Goal: Task Accomplishment & Management: Manage account settings

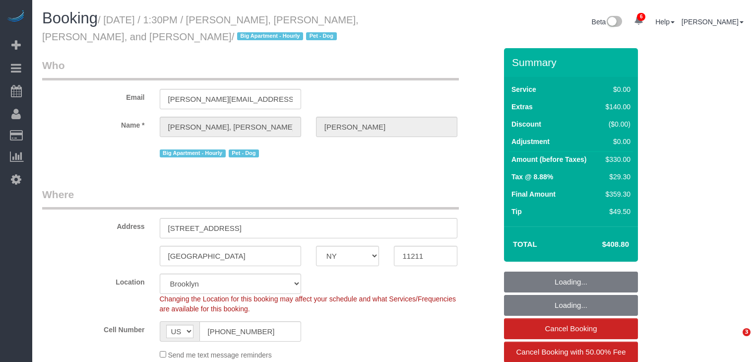
select select "NY"
select select "number:56"
select select "number:77"
select select "number:13"
select select "number:6"
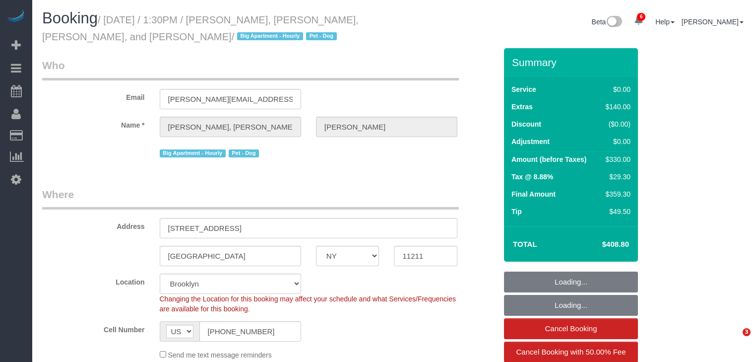
click at [320, 65] on legend "Who" at bounding box center [250, 69] width 417 height 22
select select "2"
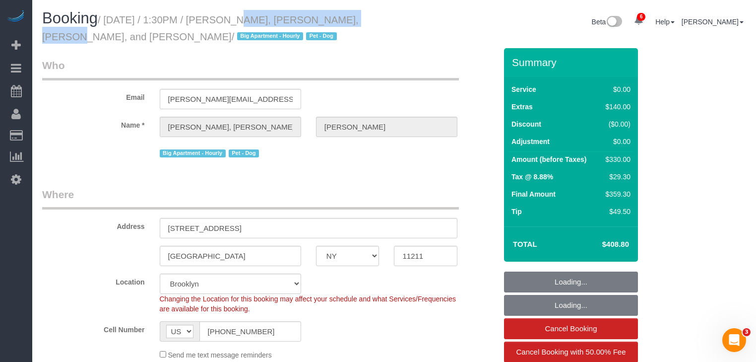
drag, startPoint x: 234, startPoint y: 14, endPoint x: 334, endPoint y: 30, distance: 101.0
click at [333, 19] on small "/ [DATE] / 1:30PM / [PERSON_NAME], [PERSON_NAME], [PERSON_NAME], and [PERSON_NA…" at bounding box center [200, 28] width 317 height 28
drag, startPoint x: 334, startPoint y: 30, endPoint x: 329, endPoint y: 49, distance: 19.4
click at [334, 31] on h1 "Booking / August 11, 2025 / 1:30PM / Marie, Michael, Sylvie, and Gus Moniot / B…" at bounding box center [214, 27] width 345 height 34
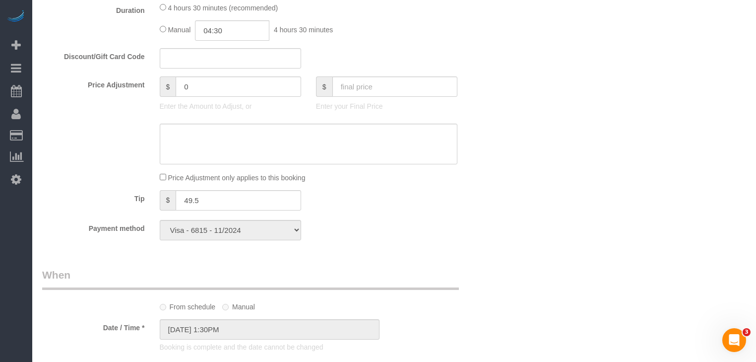
scroll to position [873, 0]
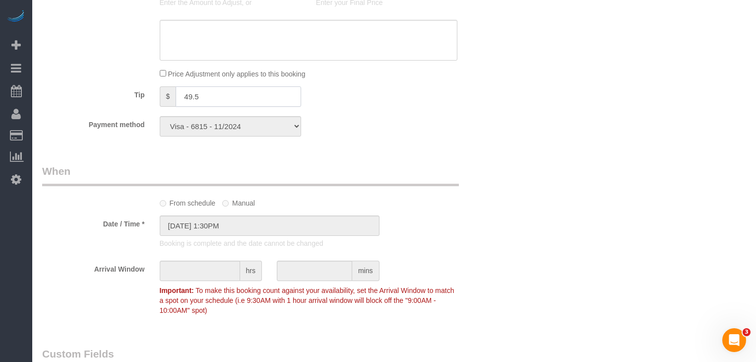
drag, startPoint x: 208, startPoint y: 98, endPoint x: 163, endPoint y: 109, distance: 46.9
click at [101, 108] on div "Tip $ 49.5" at bounding box center [269, 97] width 469 height 22
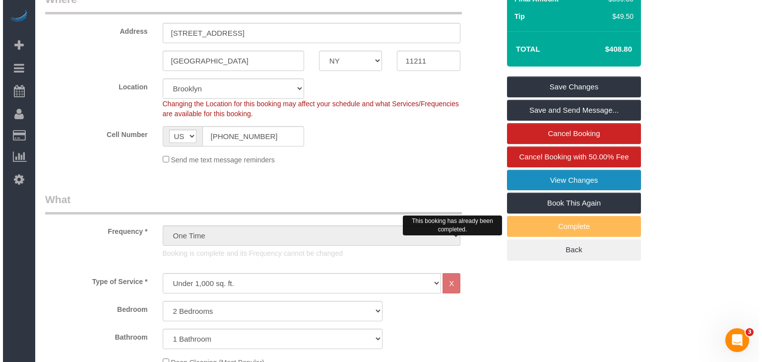
scroll to position [198, 0]
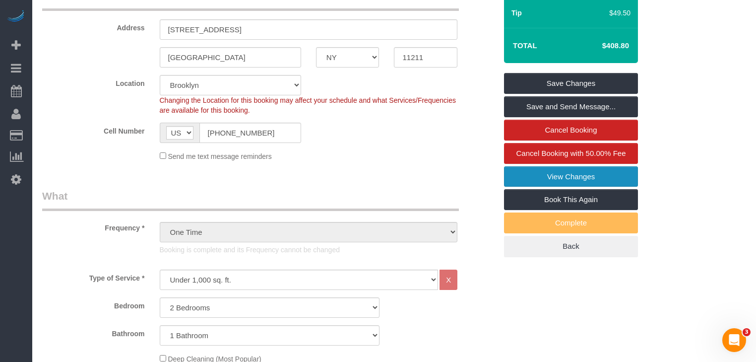
click at [569, 172] on link "View Changes" at bounding box center [571, 176] width 134 height 21
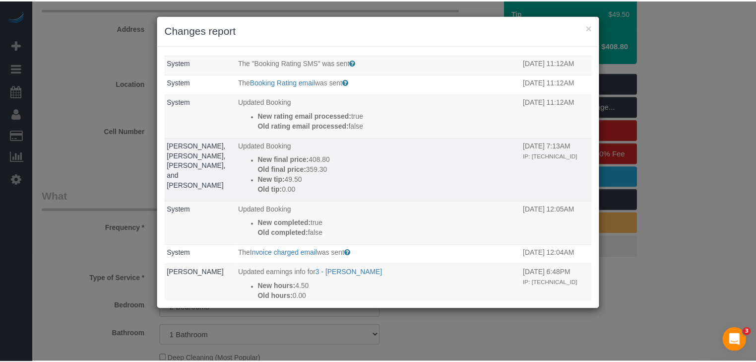
scroll to position [40, 0]
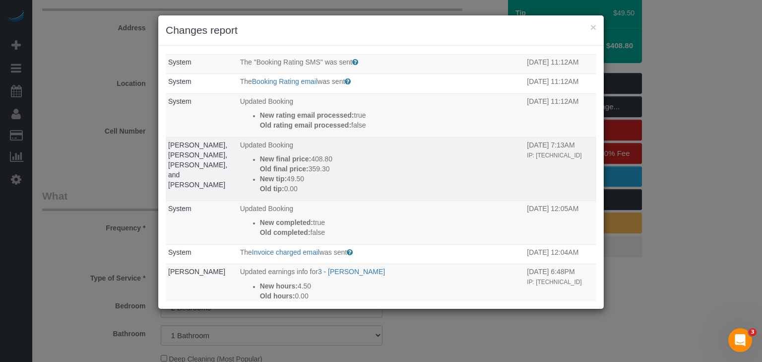
drag, startPoint x: 295, startPoint y: 174, endPoint x: 333, endPoint y: 193, distance: 42.6
click at [334, 172] on div "New final price: 408.80 Old final price: 359.30" at bounding box center [391, 164] width 262 height 20
click at [333, 193] on p "Old tip: 0.00" at bounding box center [391, 189] width 262 height 10
click at [272, 183] on strong "New tip:" at bounding box center [273, 179] width 27 height 8
drag, startPoint x: 280, startPoint y: 187, endPoint x: 327, endPoint y: 185, distance: 47.2
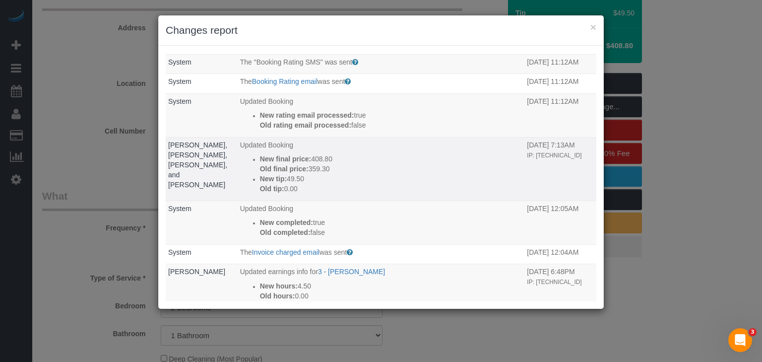
click at [327, 185] on ul "New final price: 408.80 Old final price: 359.30 New tip: 49.50 Old tip: 0.00" at bounding box center [381, 174] width 282 height 40
drag, startPoint x: 166, startPoint y: 152, endPoint x: 392, endPoint y: 186, distance: 229.2
click at [198, 178] on td "[PERSON_NAME], [PERSON_NAME], [PERSON_NAME], and [PERSON_NAME]" at bounding box center [202, 169] width 72 height 64
click at [394, 184] on p "New tip: 49.50" at bounding box center [391, 179] width 262 height 10
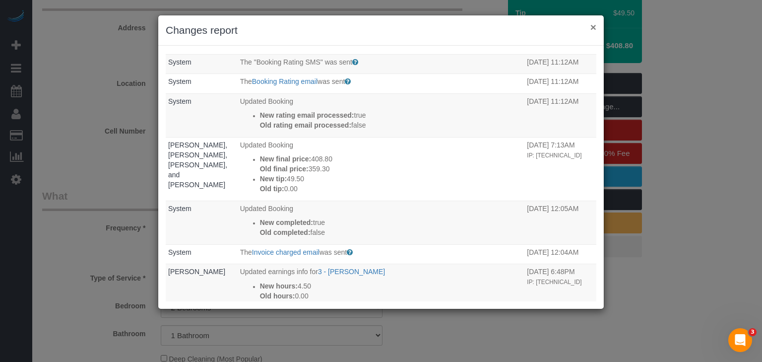
click at [595, 22] on button "×" at bounding box center [593, 27] width 6 height 10
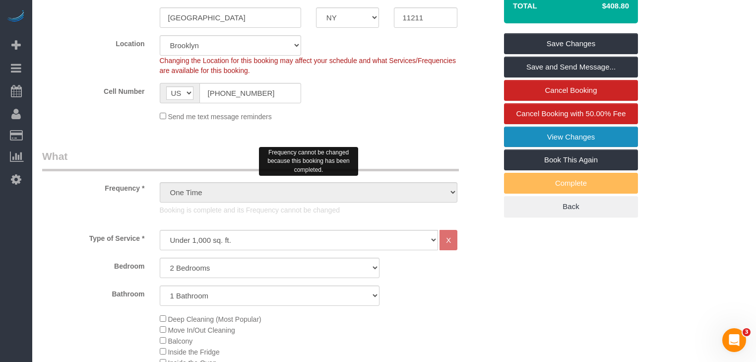
scroll to position [0, 0]
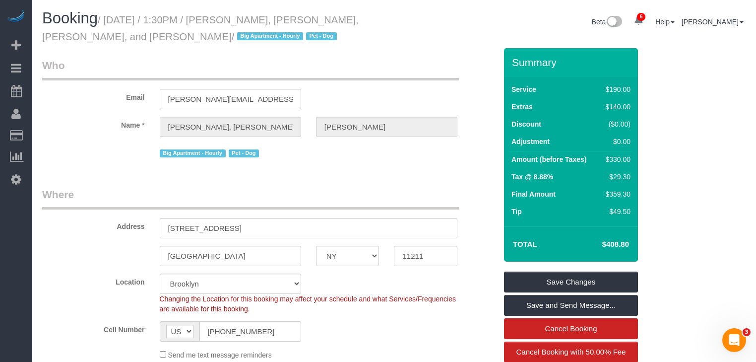
click at [210, 72] on legend "Who" at bounding box center [250, 69] width 417 height 22
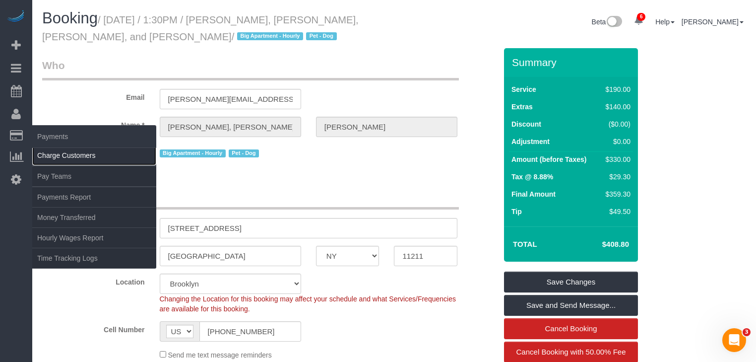
click at [63, 153] on link "Charge Customers" at bounding box center [94, 155] width 124 height 20
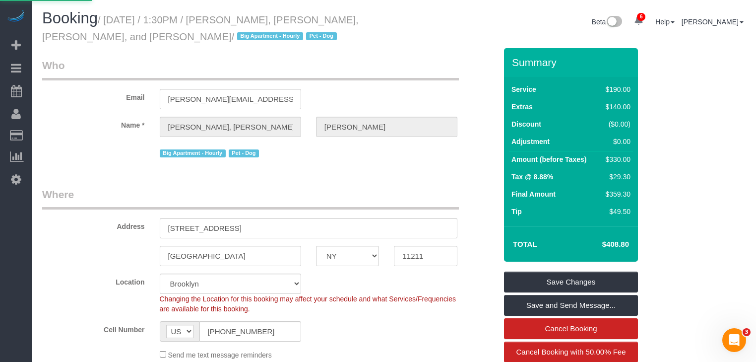
select select
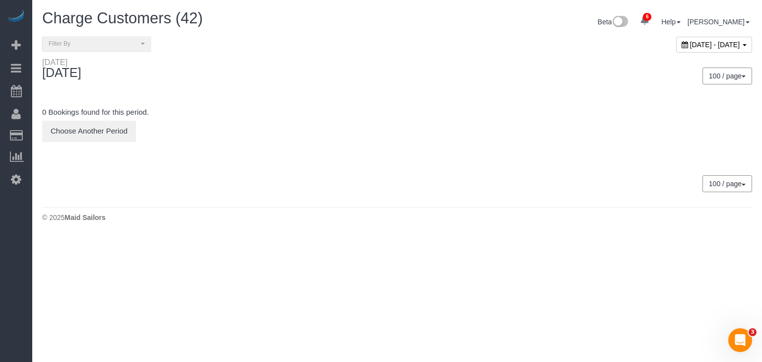
click at [690, 41] on span "August 12, 2025 - August 12, 2025" at bounding box center [715, 45] width 50 height 8
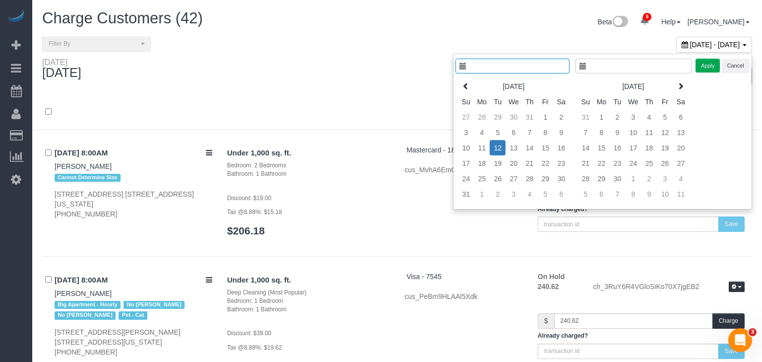
type input "**********"
click at [473, 145] on td "11" at bounding box center [476, 147] width 16 height 15
type input "**********"
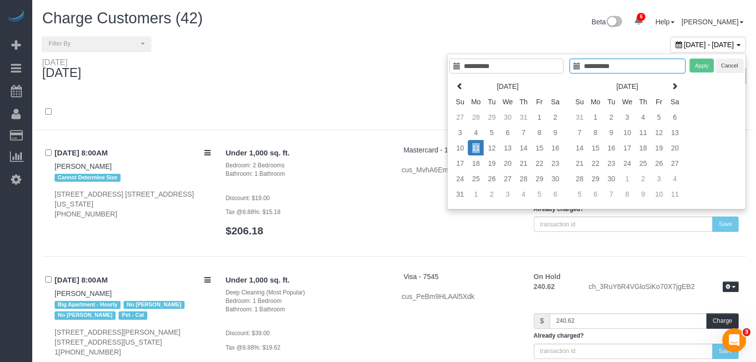
click at [473, 145] on td "11" at bounding box center [476, 147] width 16 height 15
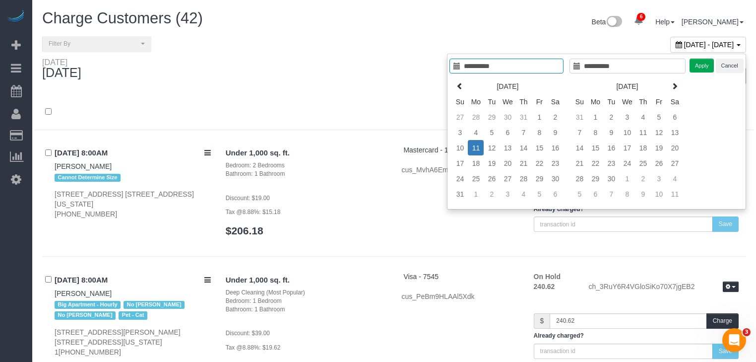
type input "**********"
drag, startPoint x: 697, startPoint y: 64, endPoint x: 528, endPoint y: 96, distance: 171.5
click at [697, 64] on button "Apply" at bounding box center [702, 66] width 25 height 14
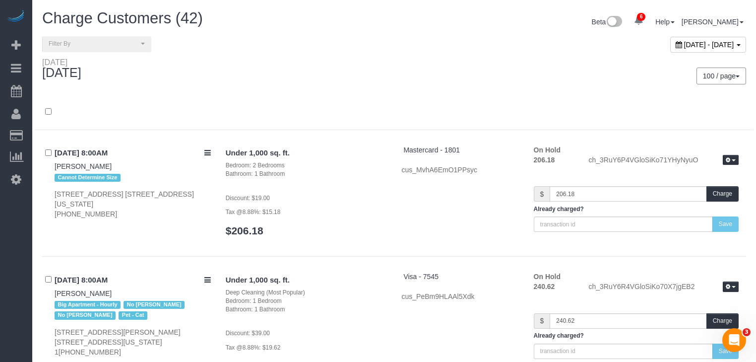
click at [322, 99] on div at bounding box center [394, 112] width 719 height 36
click at [332, 101] on div at bounding box center [394, 112] width 719 height 36
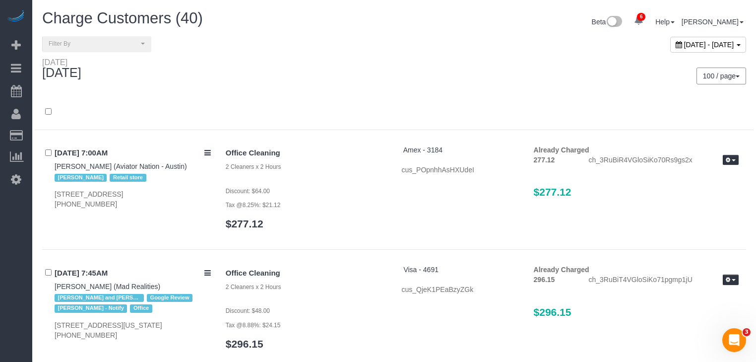
scroll to position [4118, 0]
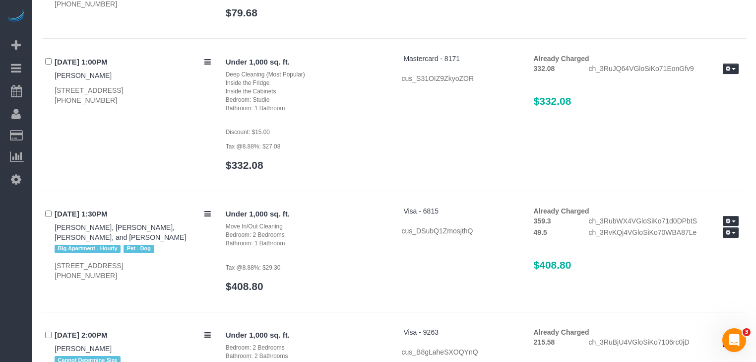
click at [339, 256] on div "08/11/2025 1:30PM Marie, Michael, Sylvie, and Gus Moniot Big Apartment - Hourly…" at bounding box center [394, 259] width 704 height 106
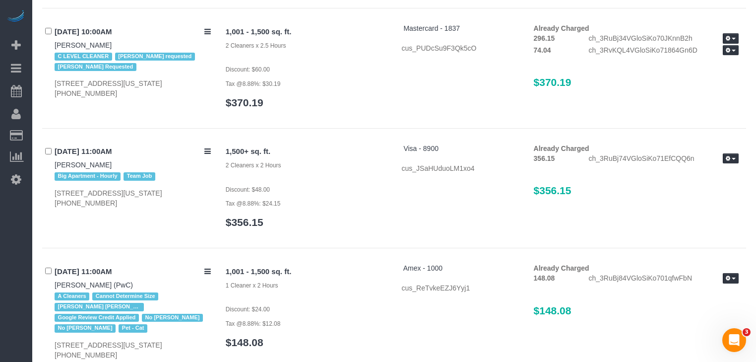
click at [361, 64] on div "08/11/2025 10:00AM Sergio Moreno C LEVEL CLEANER Geraldin Bastidas requested Is…" at bounding box center [394, 75] width 704 height 105
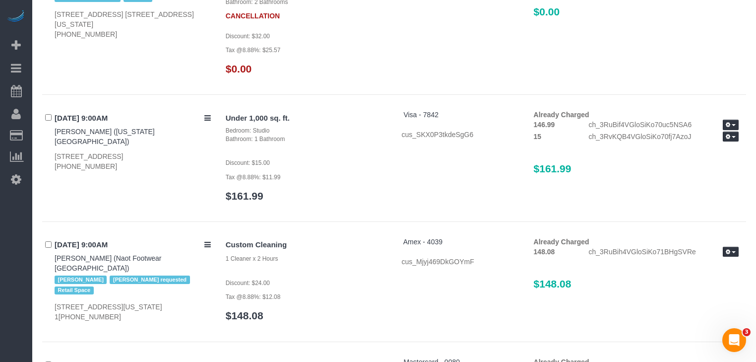
scroll to position [745, 0]
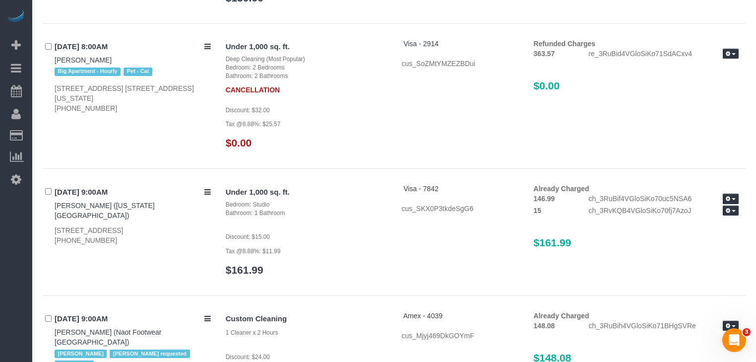
click at [343, 120] on div "Under 1,000 sq. ft. Deep Cleaning (Most Popular) Bedroom: 2 Bedrooms Bathroom: …" at bounding box center [306, 99] width 176 height 120
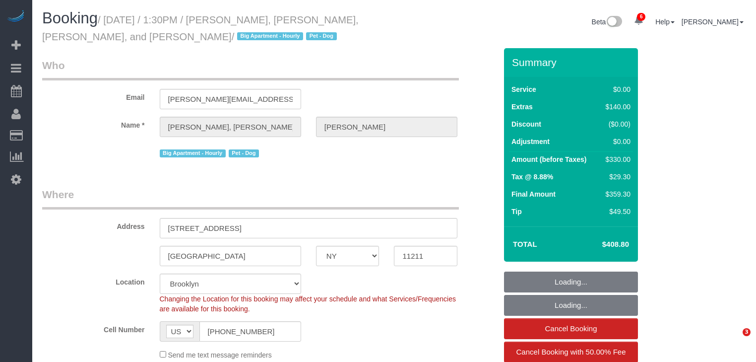
select select "NY"
select select "number:56"
select select "number:77"
select select "number:13"
select select "number:6"
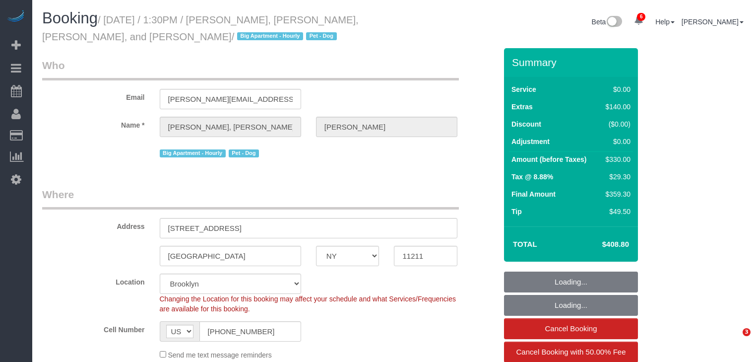
select select "2"
select select "object:1360"
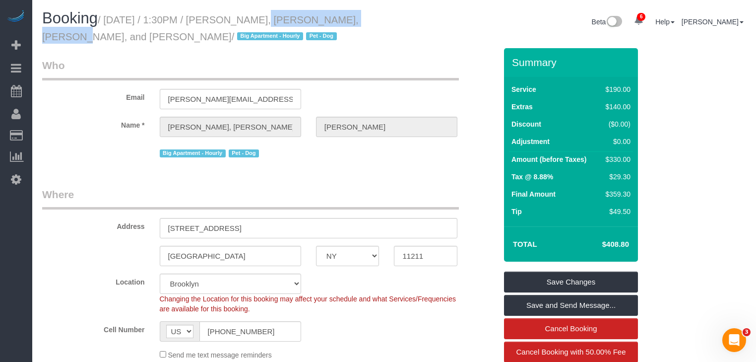
click at [348, 24] on small "/ [DATE] / 1:30PM / [PERSON_NAME], [PERSON_NAME], [PERSON_NAME], and [PERSON_NA…" at bounding box center [200, 28] width 317 height 28
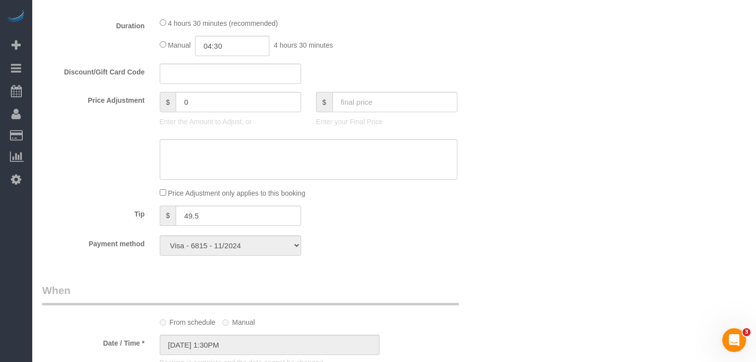
scroll to position [794, 0]
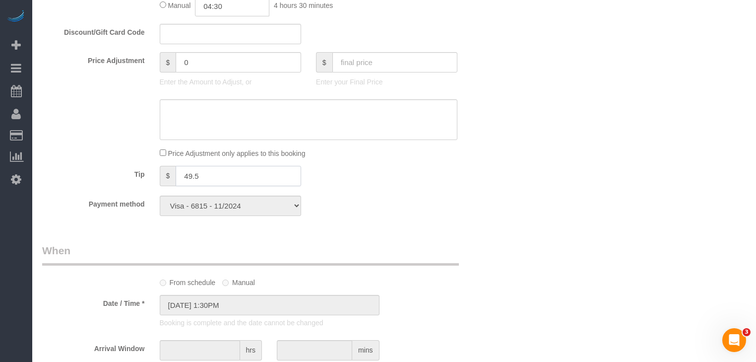
drag, startPoint x: 209, startPoint y: 172, endPoint x: 151, endPoint y: 178, distance: 58.3
click at [151, 178] on div "Tip $ 49.5" at bounding box center [269, 177] width 469 height 22
click at [544, 215] on div "Who Email [PERSON_NAME][EMAIL_ADDRESS][PERSON_NAME][DOMAIN_NAME] Name * [PERSON…" at bounding box center [394, 136] width 704 height 1764
click at [417, 188] on div "Tip $ 49.5" at bounding box center [269, 177] width 469 height 22
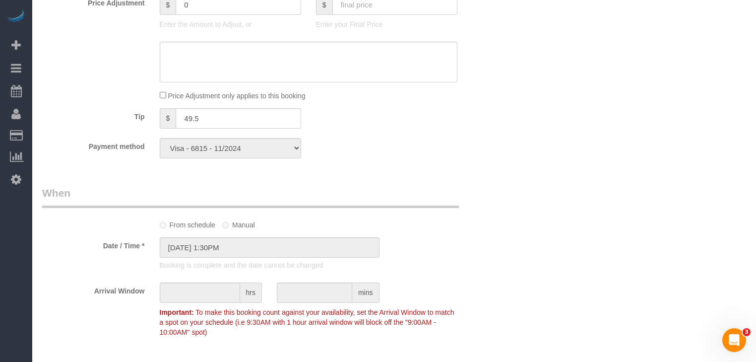
scroll to position [873, 0]
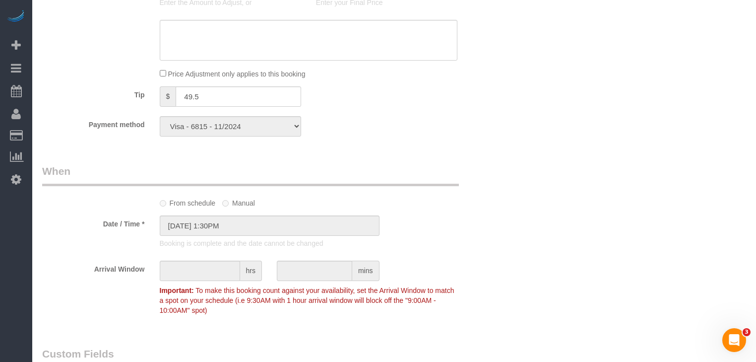
click at [420, 156] on div "Who Email [PERSON_NAME][EMAIL_ADDRESS][PERSON_NAME][DOMAIN_NAME] Name * [PERSON…" at bounding box center [269, 57] width 469 height 1764
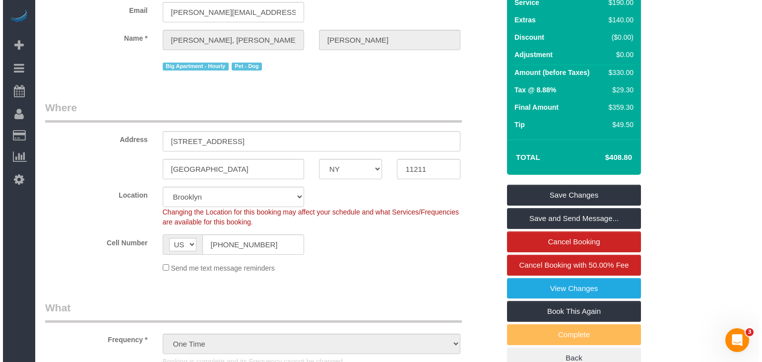
scroll to position [159, 0]
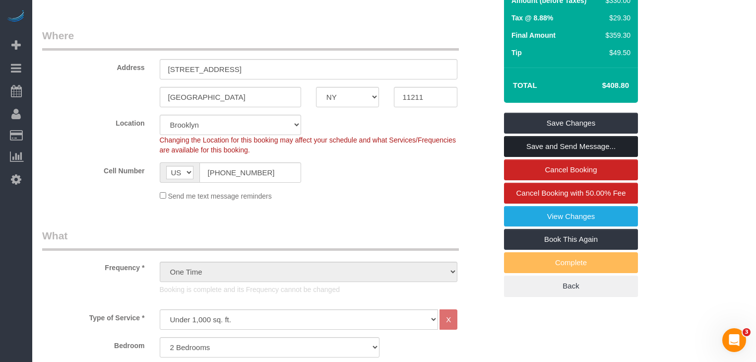
click at [593, 140] on link "Save and Send Message..." at bounding box center [571, 146] width 134 height 21
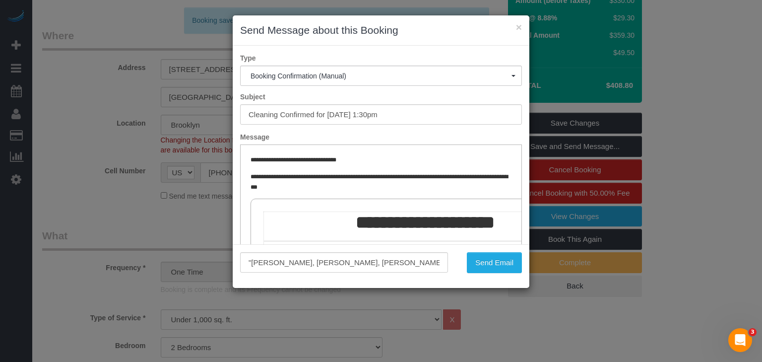
scroll to position [0, 0]
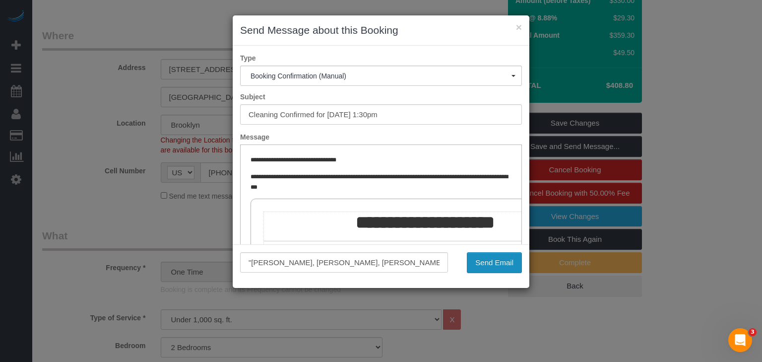
click at [497, 260] on button "Send Email" at bounding box center [494, 262] width 55 height 21
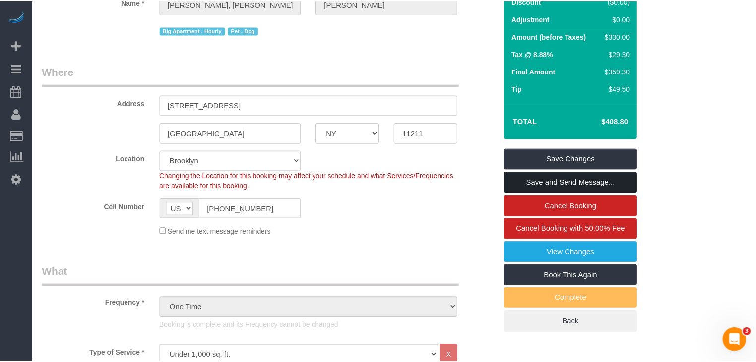
scroll to position [194, 0]
